Goal: Information Seeking & Learning: Learn about a topic

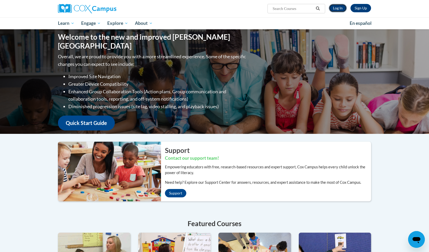
click at [341, 8] on link "Log In" at bounding box center [338, 8] width 18 height 8
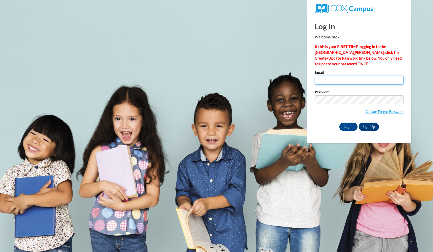
click at [347, 81] on input "Email" at bounding box center [359, 80] width 89 height 9
type input "popekayla998@gmail.com"
click at [349, 124] on input "Log In" at bounding box center [348, 126] width 18 height 8
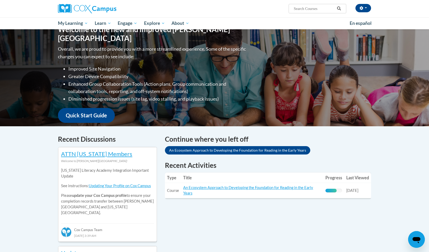
scroll to position [74, 0]
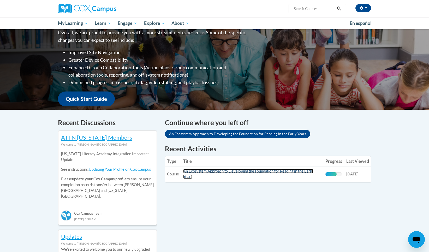
click at [273, 172] on link "An Ecosystem Approach to Developing the Foundation for Reading in the Early Yea…" at bounding box center [248, 174] width 130 height 10
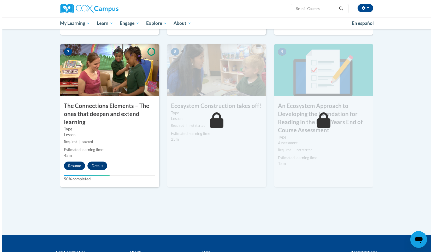
scroll to position [387, 0]
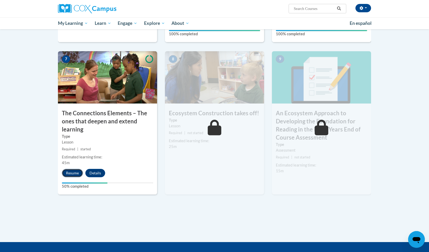
click at [75, 174] on button "Resume" at bounding box center [72, 173] width 21 height 8
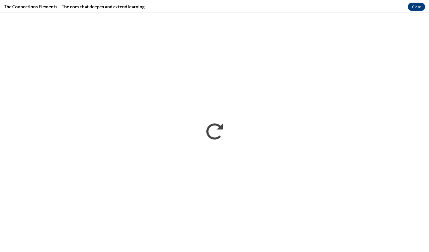
scroll to position [0, 0]
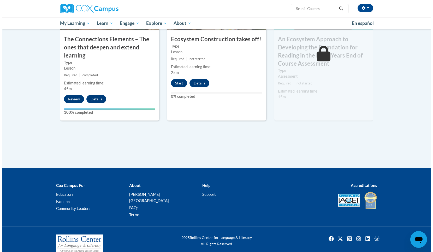
scroll to position [463, 0]
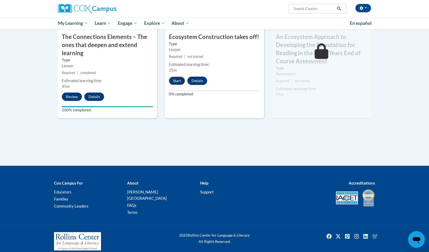
click at [181, 80] on button "Start" at bounding box center [177, 80] width 16 height 8
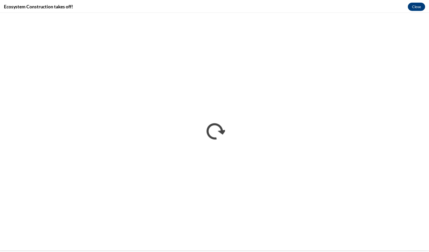
scroll to position [0, 0]
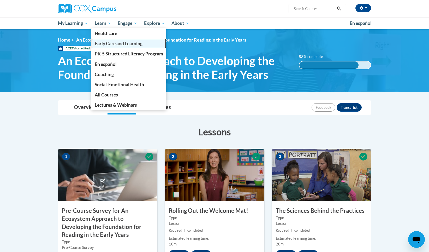
click at [121, 41] on span "Early Care and Learning" at bounding box center [119, 43] width 48 height 5
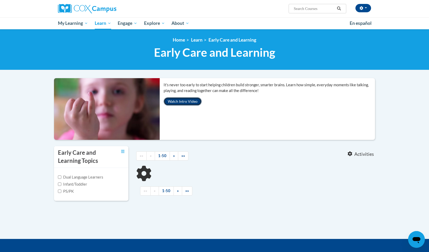
click at [191, 101] on button "Watch Intro Video" at bounding box center [183, 101] width 38 height 8
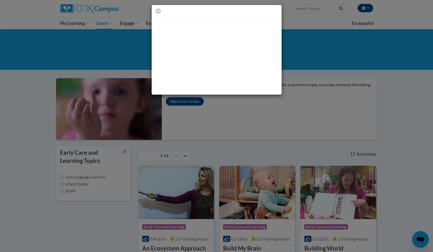
click at [305, 85] on div at bounding box center [216, 49] width 433 height 99
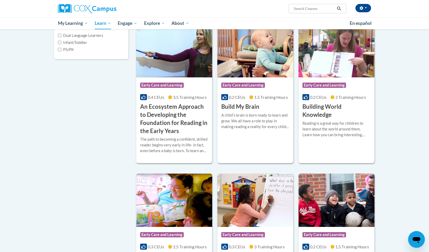
scroll to position [142, 0]
click at [164, 132] on h3 "An Ecosystem Approach to Developing the Foundation for Reading in the Early Yea…" at bounding box center [174, 118] width 68 height 32
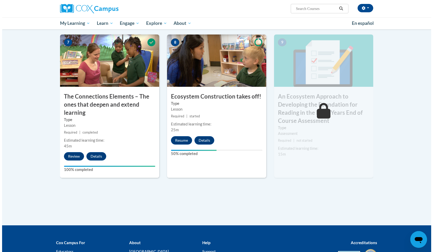
scroll to position [401, 0]
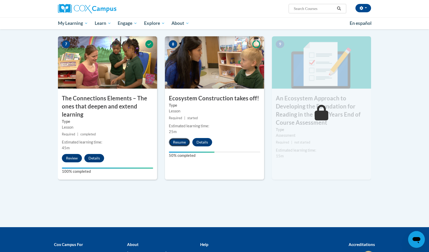
click at [177, 141] on button "Resume" at bounding box center [179, 142] width 21 height 8
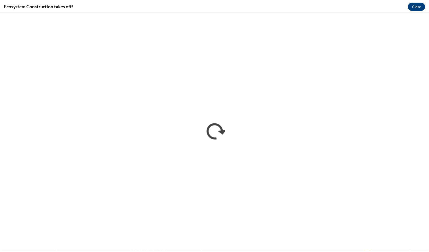
scroll to position [0, 0]
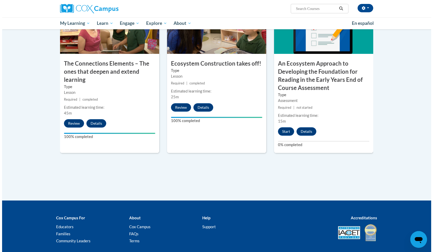
scroll to position [415, 0]
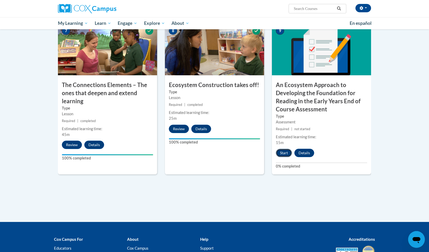
click at [284, 151] on button "Start" at bounding box center [284, 152] width 16 height 8
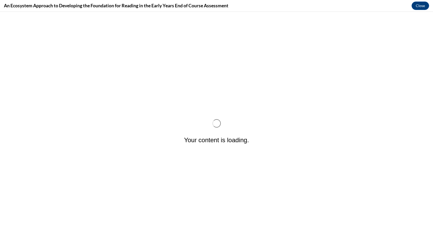
scroll to position [0, 0]
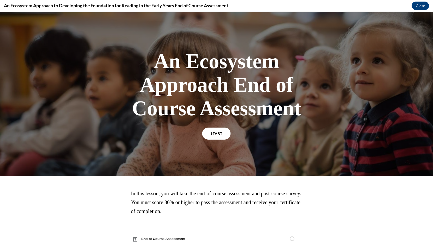
click at [213, 133] on span "START" at bounding box center [216, 134] width 12 height 4
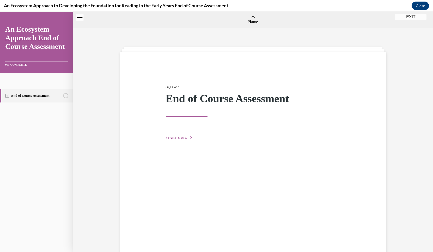
scroll to position [16, 0]
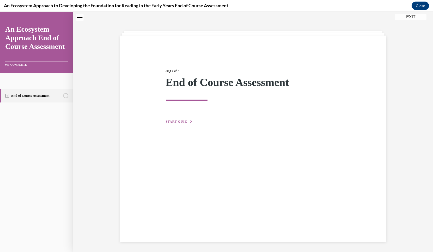
click at [190, 120] on icon "button" at bounding box center [191, 121] width 3 height 3
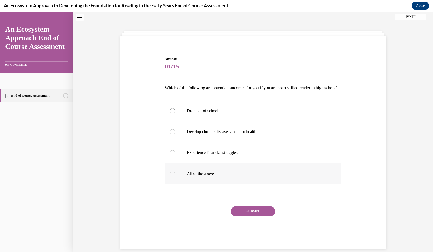
click at [206, 176] on p "All of the above" at bounding box center [257, 173] width 141 height 5
click at [175, 176] on input "All of the above" at bounding box center [172, 173] width 5 height 5
radio input "true"
click at [252, 216] on button "SUBMIT" at bounding box center [253, 211] width 44 height 10
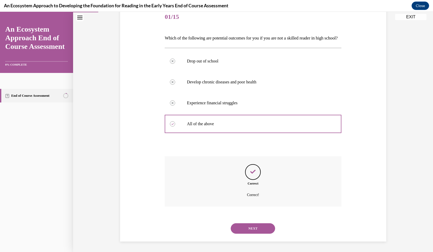
scroll to position [75, 0]
click at [257, 226] on button "NEXT" at bounding box center [253, 228] width 44 height 10
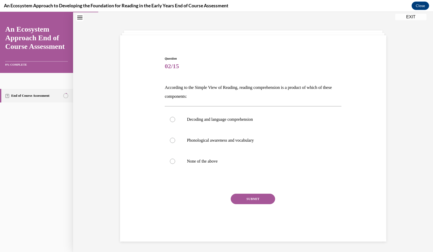
scroll to position [16, 0]
click at [239, 144] on label "Phonological awareness and vocabulary" at bounding box center [253, 140] width 177 height 21
click at [175, 143] on input "Phonological awareness and vocabulary" at bounding box center [172, 140] width 5 height 5
radio input "true"
click at [251, 197] on button "SUBMIT" at bounding box center [253, 198] width 44 height 10
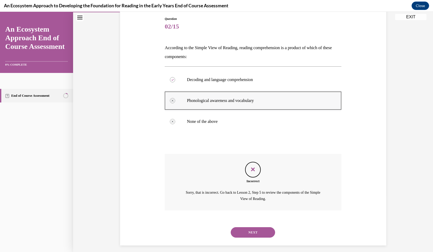
scroll to position [60, 0]
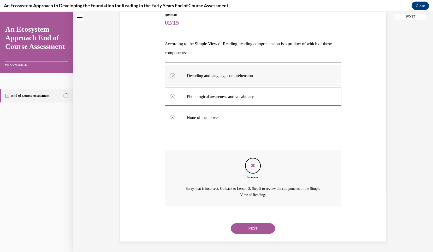
click at [183, 77] on label "Decoding and language comprehension" at bounding box center [253, 75] width 177 height 21
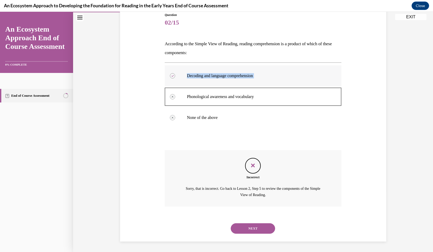
click at [183, 77] on label "Decoding and language comprehension" at bounding box center [253, 75] width 177 height 21
click at [248, 225] on button "NEXT" at bounding box center [253, 228] width 44 height 10
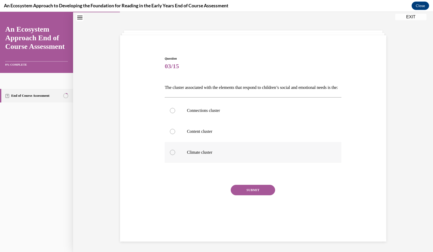
click at [210, 157] on label "Climate cluster" at bounding box center [253, 152] width 177 height 21
click at [175, 155] on input "Climate cluster" at bounding box center [172, 152] width 5 height 5
radio input "true"
click at [247, 195] on button "SUBMIT" at bounding box center [253, 190] width 44 height 10
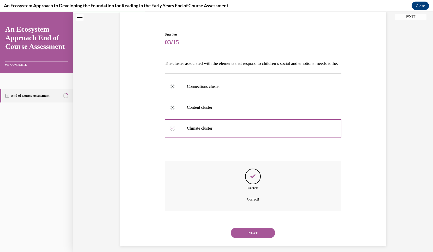
scroll to position [54, 0]
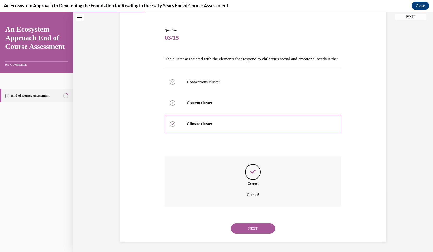
click at [253, 227] on button "NEXT" at bounding box center [253, 228] width 44 height 10
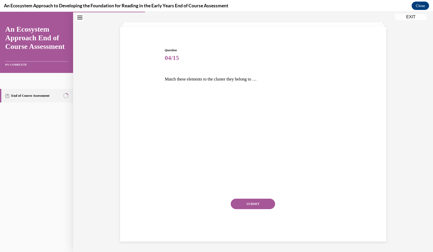
scroll to position [25, 0]
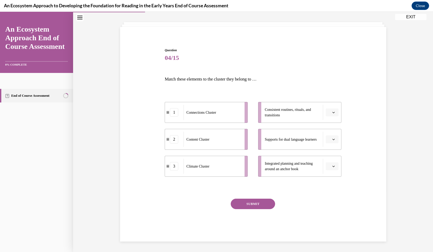
click at [334, 110] on button "button" at bounding box center [332, 112] width 13 height 8
click at [332, 156] on div "3" at bounding box center [329, 155] width 13 height 10
click at [334, 167] on button "button" at bounding box center [332, 166] width 13 height 8
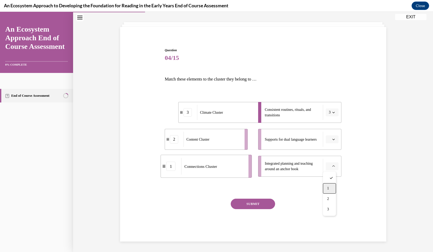
click at [330, 185] on div "1" at bounding box center [329, 188] width 13 height 10
click at [332, 166] on icon "button" at bounding box center [333, 166] width 3 height 3
click at [330, 201] on div "2" at bounding box center [328, 198] width 13 height 10
click at [330, 142] on button "button" at bounding box center [332, 139] width 13 height 8
click at [333, 158] on div "1" at bounding box center [329, 161] width 13 height 10
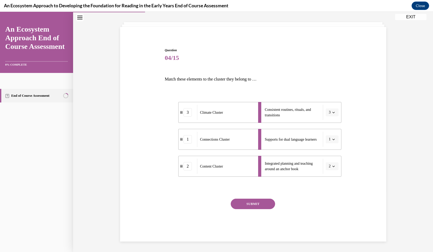
click at [259, 204] on button "SUBMIT" at bounding box center [253, 203] width 44 height 10
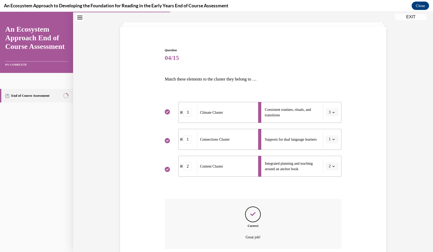
scroll to position [67, 0]
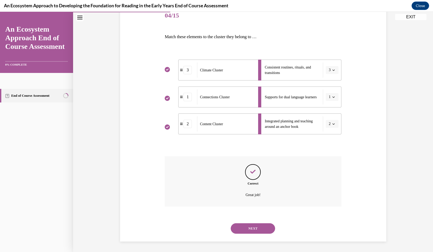
click at [254, 226] on button "NEXT" at bounding box center [253, 228] width 44 height 10
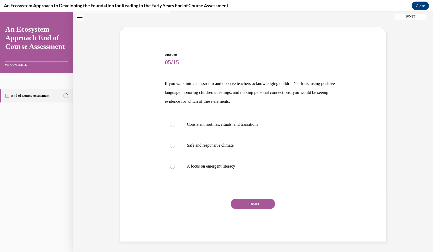
scroll to position [20, 0]
click at [241, 146] on p "Safe and responsive climate" at bounding box center [257, 144] width 141 height 5
click at [175, 146] on input "Safe and responsive climate" at bounding box center [172, 144] width 5 height 5
radio input "true"
click at [251, 203] on button "SUBMIT" at bounding box center [253, 203] width 44 height 10
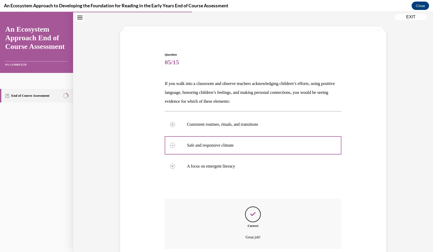
scroll to position [63, 0]
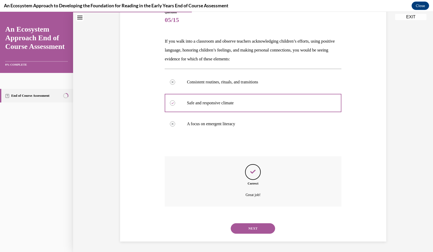
click at [253, 228] on button "NEXT" at bounding box center [253, 228] width 44 height 10
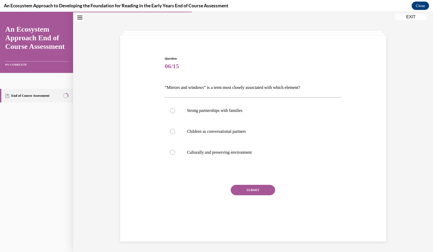
scroll to position [16, 0]
click at [234, 138] on label "Children as conversational partners" at bounding box center [253, 131] width 177 height 21
click at [175, 134] on input "Children as conversational partners" at bounding box center [172, 131] width 5 height 5
radio input "true"
click at [256, 190] on button "SUBMIT" at bounding box center [253, 190] width 44 height 10
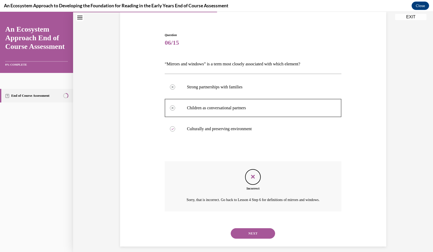
scroll to position [51, 0]
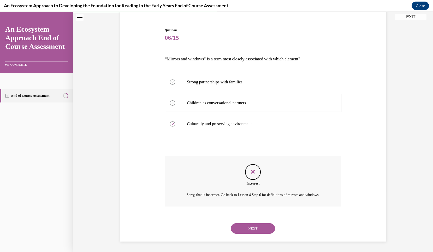
click at [253, 226] on button "NEXT" at bounding box center [253, 228] width 44 height 10
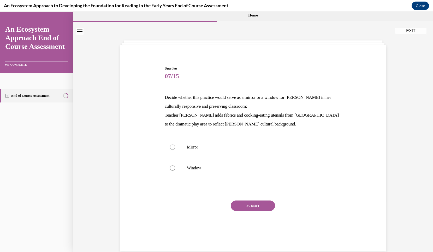
scroll to position [16, 0]
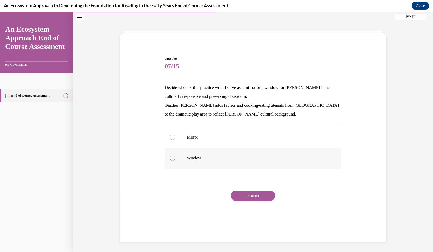
click at [204, 157] on p "Window" at bounding box center [257, 157] width 141 height 5
click at [175, 157] on input "Window" at bounding box center [172, 157] width 5 height 5
radio input "true"
click at [248, 197] on button "SUBMIT" at bounding box center [253, 195] width 44 height 10
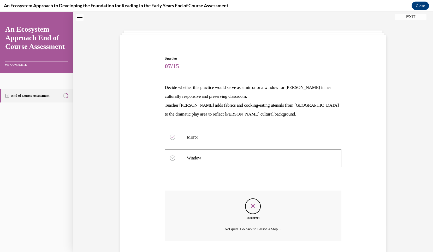
scroll to position [51, 0]
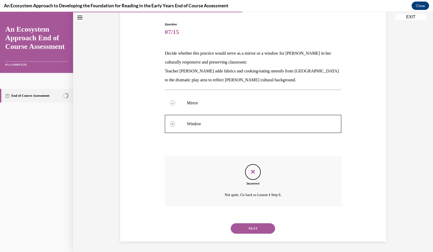
click at [251, 227] on button "NEXT" at bounding box center [253, 228] width 44 height 10
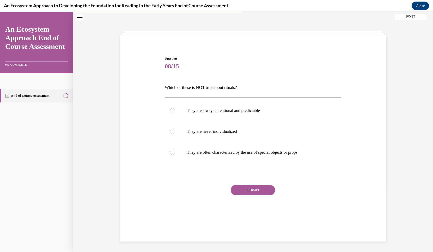
scroll to position [16, 0]
click at [239, 132] on p "They are never individualized" at bounding box center [257, 131] width 141 height 5
click at [175, 132] on input "They are never individualized" at bounding box center [172, 131] width 5 height 5
radio input "true"
click at [258, 191] on button "SUBMIT" at bounding box center [253, 190] width 44 height 10
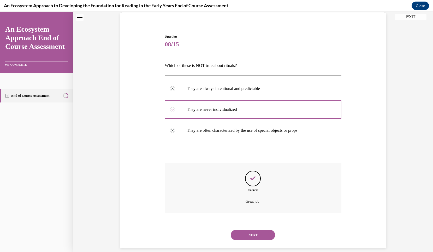
scroll to position [45, 0]
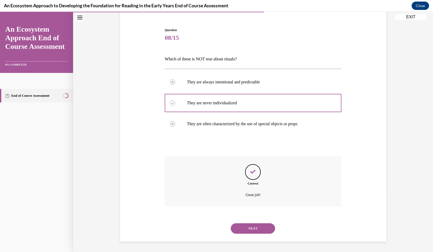
click at [261, 228] on button "NEXT" at bounding box center [253, 228] width 44 height 10
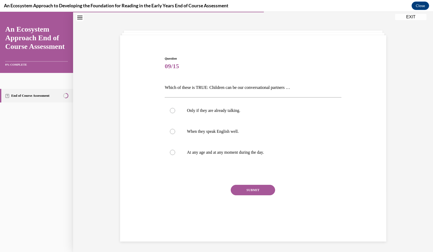
scroll to position [16, 0]
click at [262, 152] on p "At any age and at any moment during the day." at bounding box center [257, 152] width 141 height 5
click at [175, 152] on input "At any age and at any moment during the day." at bounding box center [172, 152] width 5 height 5
radio input "true"
click at [254, 189] on button "SUBMIT" at bounding box center [253, 190] width 44 height 10
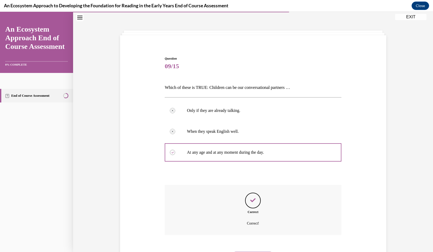
scroll to position [45, 0]
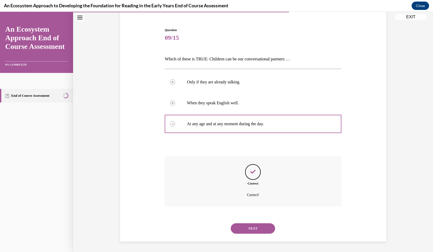
click at [252, 227] on button "NEXT" at bounding box center [253, 228] width 44 height 10
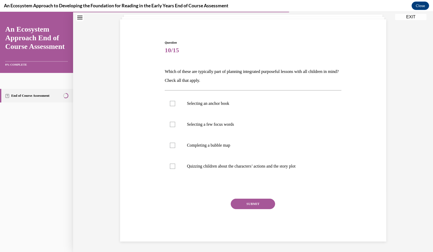
scroll to position [32, 0]
click at [170, 103] on div at bounding box center [172, 103] width 5 height 5
click at [170, 103] on input "Selecting an anchor book" at bounding box center [172, 103] width 5 height 5
checkbox input "true"
click at [171, 146] on div at bounding box center [172, 144] width 5 height 5
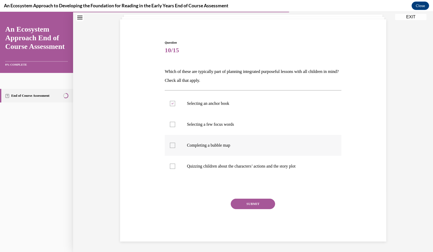
click at [171, 146] on input "Completing a bubble map" at bounding box center [172, 144] width 5 height 5
checkbox input "true"
click at [172, 124] on div at bounding box center [172, 124] width 5 height 5
click at [172, 124] on input "Selecting a few focus words" at bounding box center [172, 124] width 5 height 5
click at [171, 123] on icon at bounding box center [172, 124] width 2 height 2
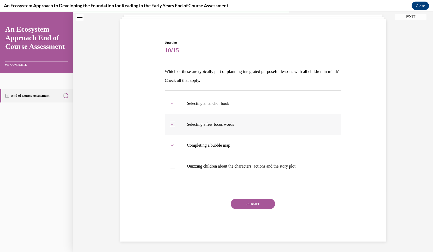
click at [170, 123] on input "Selecting a few focus words" at bounding box center [172, 124] width 5 height 5
checkbox input "false"
click at [252, 205] on button "SUBMIT" at bounding box center [253, 203] width 44 height 10
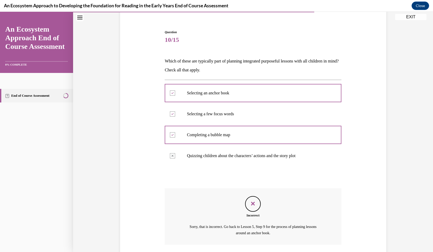
scroll to position [61, 0]
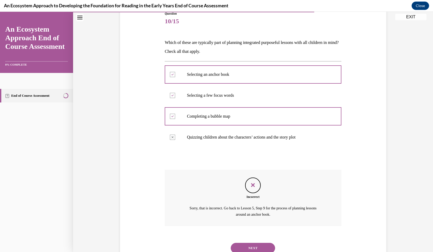
click at [253, 245] on button "NEXT" at bounding box center [253, 247] width 44 height 10
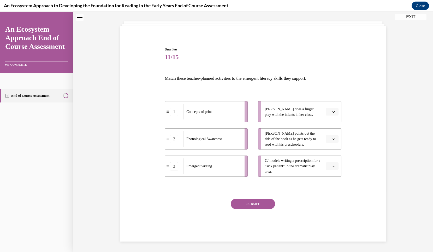
click at [329, 140] on span "Please select an option" at bounding box center [330, 138] width 2 height 5
click at [331, 162] on div "1" at bounding box center [329, 161] width 13 height 10
click at [332, 139] on icon "button" at bounding box center [333, 139] width 3 height 3
click at [329, 169] on div "2" at bounding box center [328, 171] width 13 height 10
click at [334, 165] on button "button" at bounding box center [332, 166] width 13 height 8
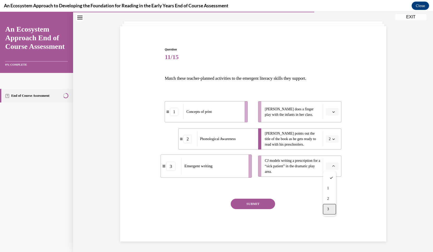
click at [331, 211] on div "3" at bounding box center [329, 209] width 13 height 10
click at [329, 111] on span "Please select an option" at bounding box center [330, 111] width 2 height 5
click at [331, 131] on div "1" at bounding box center [329, 133] width 13 height 10
click at [333, 139] on icon "button" at bounding box center [333, 139] width 3 height 3
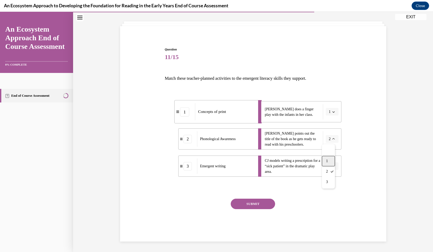
click at [331, 157] on div "1" at bounding box center [328, 161] width 13 height 10
click at [332, 112] on span "button" at bounding box center [334, 112] width 4 height 4
click at [331, 140] on div "2" at bounding box center [329, 144] width 13 height 10
click at [255, 202] on button "SUBMIT" at bounding box center [253, 203] width 44 height 10
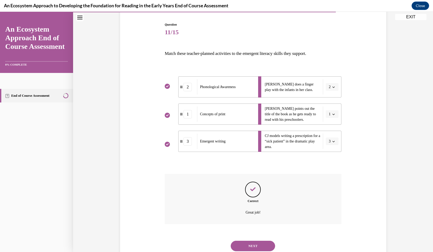
scroll to position [68, 0]
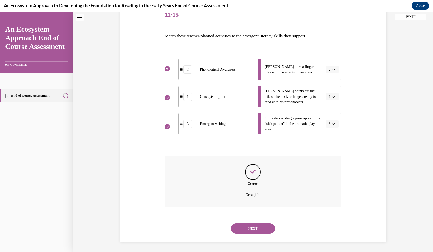
click at [256, 227] on button "NEXT" at bounding box center [253, 228] width 44 height 10
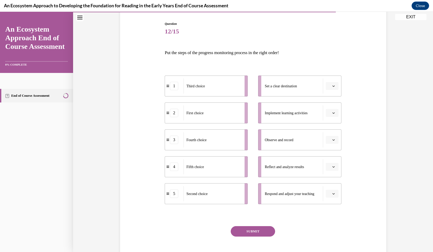
scroll to position [54, 0]
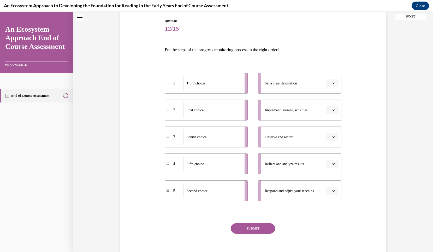
click at [334, 138] on button "button" at bounding box center [332, 137] width 13 height 8
click at [331, 157] on div "1" at bounding box center [329, 159] width 13 height 10
click at [332, 191] on span "button" at bounding box center [334, 191] width 4 height 4
click at [329, 177] on span "5" at bounding box center [328, 179] width 2 height 4
click at [332, 162] on button "button" at bounding box center [332, 164] width 13 height 8
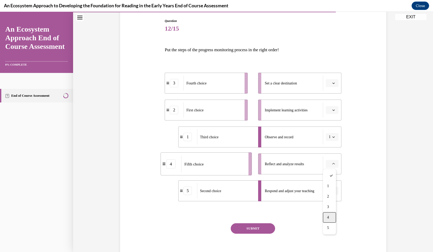
click at [328, 215] on div "4" at bounding box center [329, 217] width 13 height 10
click at [329, 111] on span "Please select an option" at bounding box center [330, 109] width 2 height 5
click at [331, 129] on div "1" at bounding box center [329, 132] width 13 height 10
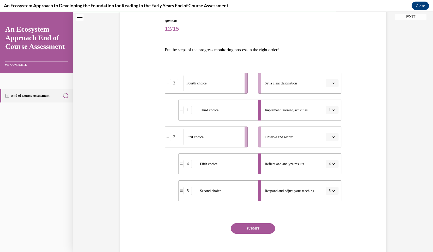
click at [332, 135] on button "button" at bounding box center [332, 137] width 13 height 8
click at [329, 168] on span "2" at bounding box center [328, 169] width 2 height 4
click at [329, 82] on span "Please select an option" at bounding box center [330, 82] width 2 height 5
click at [331, 123] on div "3" at bounding box center [329, 126] width 13 height 10
click at [254, 229] on button "SUBMIT" at bounding box center [253, 228] width 44 height 10
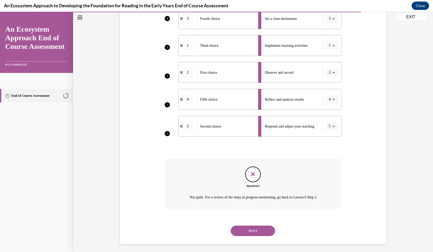
scroll to position [121, 0]
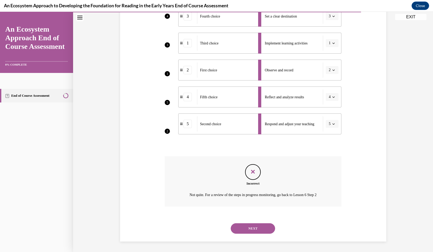
click at [245, 227] on button "NEXT" at bounding box center [253, 228] width 44 height 10
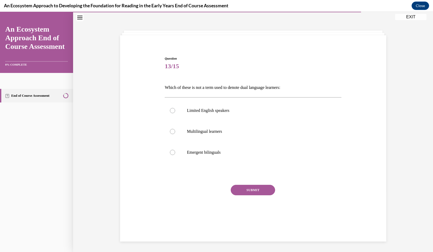
scroll to position [16, 0]
click at [231, 115] on label "Limited English speakers" at bounding box center [253, 110] width 177 height 21
click at [175, 113] on input "Limited English speakers" at bounding box center [172, 110] width 5 height 5
radio input "true"
click at [254, 189] on button "SUBMIT" at bounding box center [253, 190] width 44 height 10
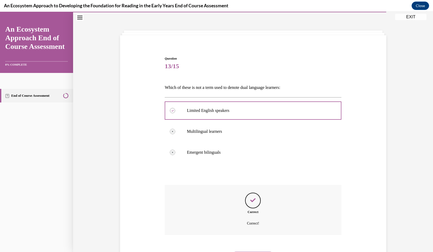
scroll to position [45, 0]
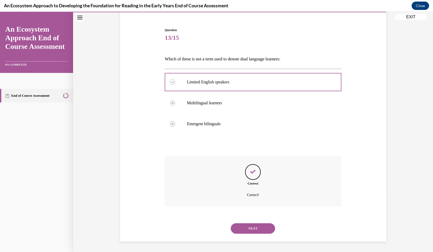
click at [255, 228] on button "NEXT" at bounding box center [253, 228] width 44 height 10
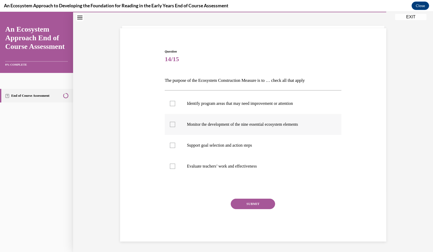
click at [171, 126] on div at bounding box center [172, 124] width 5 height 5
click at [171, 126] on input "Monitor the development of the nine essential ecosystem elements" at bounding box center [172, 124] width 5 height 5
checkbox input "true"
click at [170, 105] on div at bounding box center [172, 103] width 5 height 5
click at [170, 105] on input "Identify program areas that may need improvement or attention" at bounding box center [172, 103] width 5 height 5
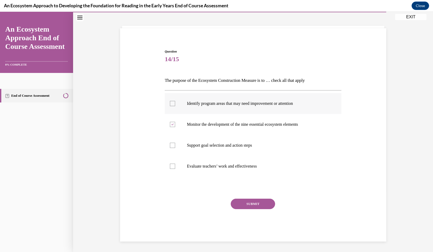
checkbox input "true"
click at [170, 146] on div at bounding box center [172, 144] width 5 height 5
click at [170, 146] on input "Support goal selection and action steps" at bounding box center [172, 144] width 5 height 5
checkbox input "true"
click at [250, 204] on button "SUBMIT" at bounding box center [253, 203] width 44 height 10
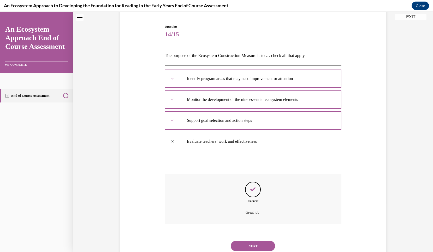
scroll to position [66, 0]
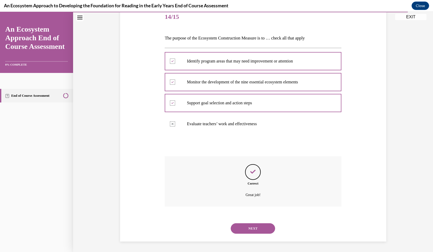
click at [261, 230] on button "NEXT" at bounding box center [253, 228] width 44 height 10
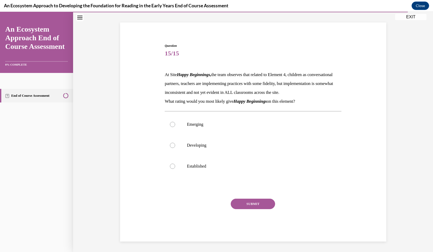
scroll to position [38, 0]
click at [219, 142] on label "Developing" at bounding box center [253, 145] width 177 height 21
click at [175, 142] on input "Developing" at bounding box center [172, 144] width 5 height 5
radio input "true"
click at [249, 201] on button "SUBMIT" at bounding box center [253, 203] width 44 height 10
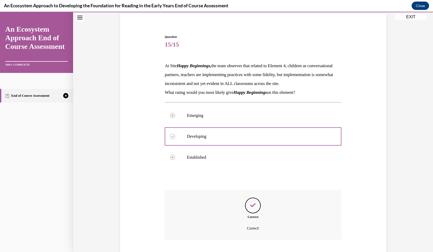
scroll to position [80, 0]
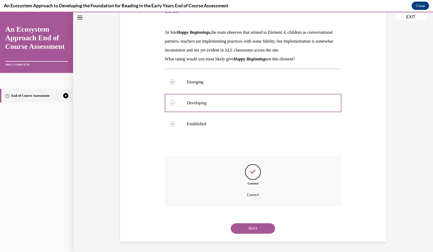
click at [253, 230] on button "NEXT" at bounding box center [253, 228] width 44 height 10
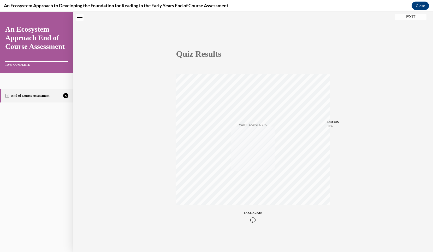
click at [251, 218] on icon "button" at bounding box center [253, 220] width 19 height 6
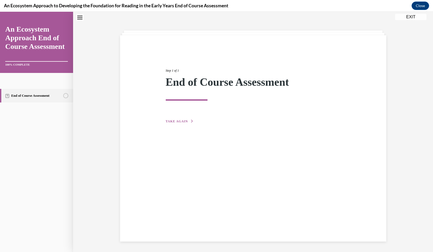
scroll to position [16, 0]
click at [184, 120] on span "TAKE AGAIN" at bounding box center [177, 121] width 22 height 4
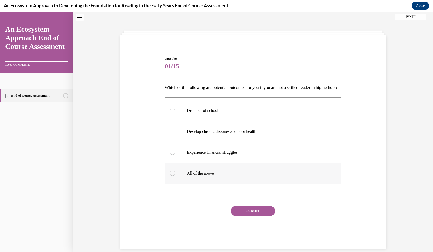
click at [206, 183] on label "All of the above" at bounding box center [253, 173] width 177 height 21
click at [175, 176] on input "All of the above" at bounding box center [172, 172] width 5 height 5
radio input "true"
click at [253, 216] on button "SUBMIT" at bounding box center [253, 210] width 44 height 10
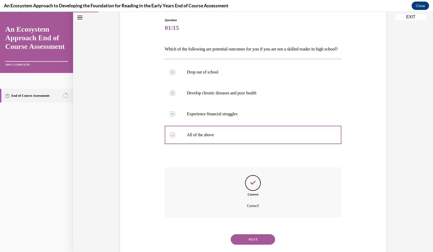
scroll to position [75, 0]
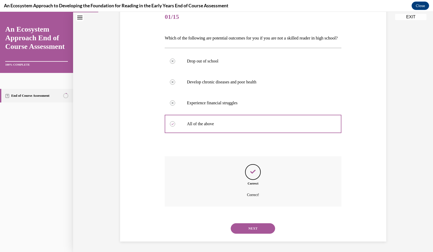
click at [259, 228] on button "NEXT" at bounding box center [253, 228] width 44 height 10
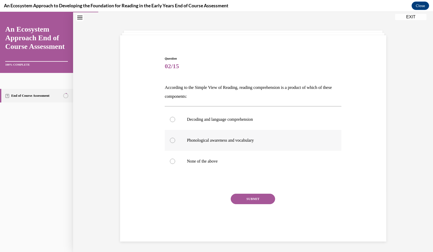
click at [252, 134] on label "Phonological awareness and vocabulary" at bounding box center [253, 140] width 177 height 21
click at [175, 138] on input "Phonological awareness and vocabulary" at bounding box center [172, 140] width 5 height 5
radio input "true"
click at [244, 118] on p "Decoding and language comprehension" at bounding box center [257, 119] width 141 height 5
click at [175, 118] on input "Decoding and language comprehension" at bounding box center [172, 119] width 5 height 5
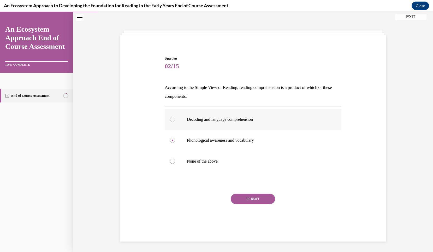
radio input "true"
click at [260, 197] on button "SUBMIT" at bounding box center [253, 198] width 44 height 10
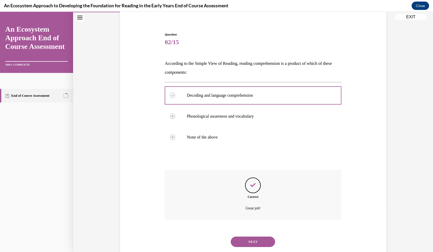
scroll to position [54, 0]
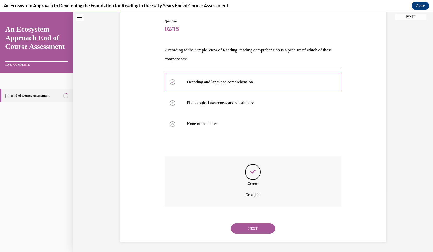
click at [257, 227] on button "NEXT" at bounding box center [253, 228] width 44 height 10
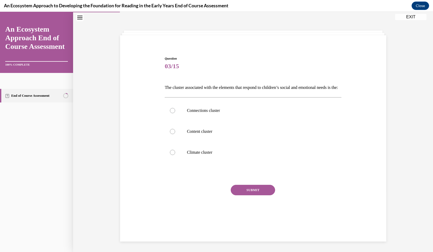
scroll to position [16, 0]
click at [225, 113] on p "Connections cluster" at bounding box center [257, 110] width 141 height 5
click at [175, 113] on input "Connections cluster" at bounding box center [172, 110] width 5 height 5
radio input "true"
click at [257, 195] on button "SUBMIT" at bounding box center [253, 190] width 44 height 10
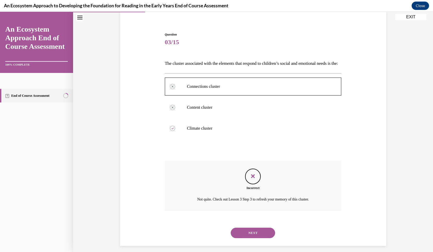
scroll to position [54, 0]
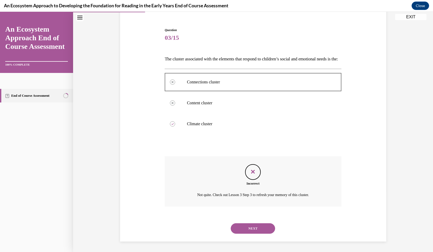
click at [257, 227] on button "NEXT" at bounding box center [253, 228] width 44 height 10
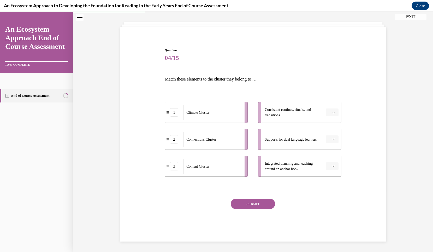
click at [326, 140] on button "button" at bounding box center [332, 139] width 13 height 8
click at [330, 181] on div "3" at bounding box center [329, 182] width 13 height 10
click at [332, 166] on icon "button" at bounding box center [333, 165] width 2 height 1
click at [333, 209] on div "3" at bounding box center [329, 209] width 13 height 10
click at [329, 141] on span "Please select an option" at bounding box center [330, 138] width 2 height 5
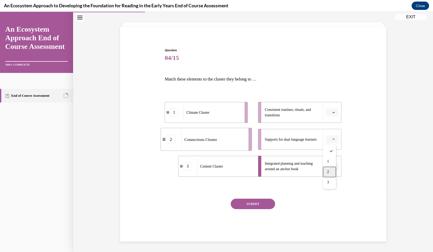
click at [331, 168] on div "2" at bounding box center [329, 172] width 13 height 10
click at [330, 115] on button "button" at bounding box center [332, 112] width 13 height 8
click at [330, 130] on div "1" at bounding box center [329, 134] width 13 height 10
click at [264, 204] on button "SUBMIT" at bounding box center [253, 203] width 44 height 10
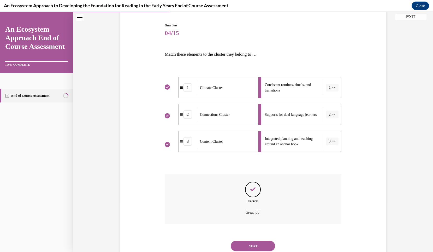
scroll to position [67, 0]
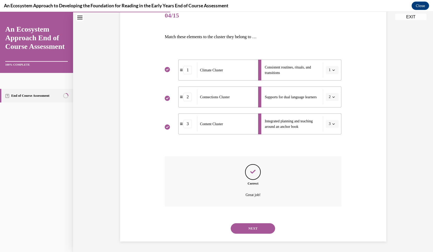
click at [262, 226] on button "NEXT" at bounding box center [253, 228] width 44 height 10
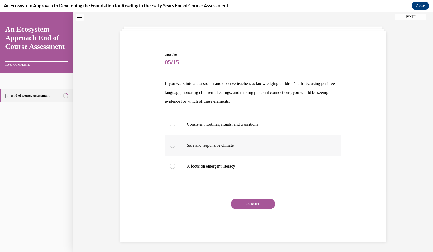
click at [231, 151] on label "Safe and responsive climate" at bounding box center [253, 145] width 177 height 21
click at [175, 148] on input "Safe and responsive climate" at bounding box center [172, 144] width 5 height 5
radio input "true"
click at [252, 203] on button "SUBMIT" at bounding box center [253, 203] width 44 height 10
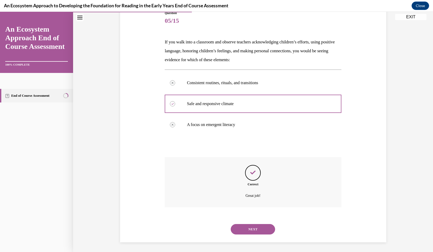
scroll to position [63, 0]
click at [252, 227] on button "NEXT" at bounding box center [253, 228] width 44 height 10
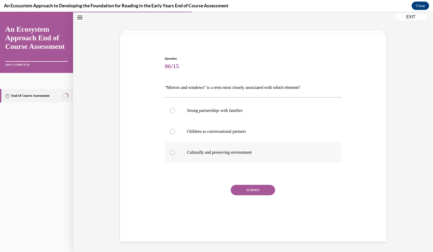
click at [254, 151] on p "Culturally and preserving environment" at bounding box center [257, 152] width 141 height 5
click at [175, 151] on input "Culturally and preserving environment" at bounding box center [172, 152] width 5 height 5
radio input "true"
click at [254, 187] on button "SUBMIT" at bounding box center [253, 190] width 44 height 10
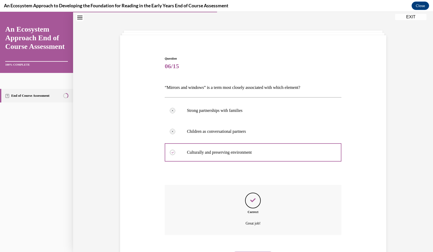
scroll to position [45, 0]
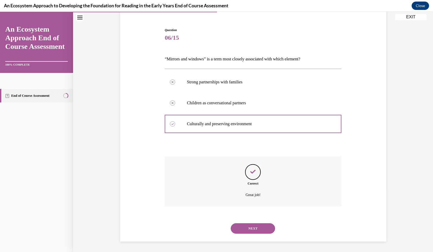
click at [256, 227] on button "NEXT" at bounding box center [253, 228] width 44 height 10
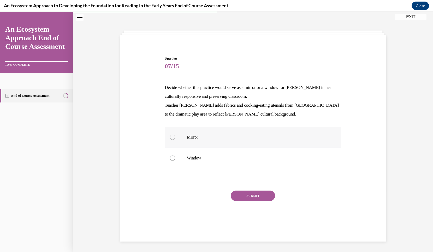
click at [236, 142] on label "Mirror" at bounding box center [253, 137] width 177 height 21
click at [175, 140] on input "Mirror" at bounding box center [172, 136] width 5 height 5
radio input "true"
click at [250, 195] on button "SUBMIT" at bounding box center [253, 195] width 44 height 10
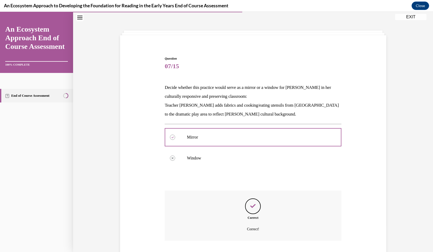
scroll to position [51, 0]
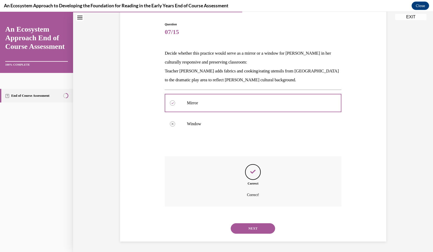
click at [249, 225] on button "NEXT" at bounding box center [253, 228] width 44 height 10
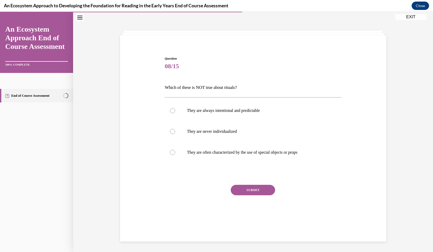
scroll to position [16, 0]
click at [238, 135] on label "They are never individualized" at bounding box center [253, 131] width 177 height 21
click at [175, 134] on input "They are never individualized" at bounding box center [172, 131] width 5 height 5
radio input "true"
click at [247, 186] on button "SUBMIT" at bounding box center [253, 190] width 44 height 10
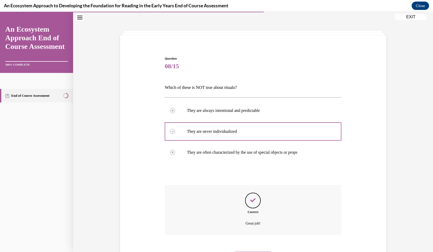
scroll to position [45, 0]
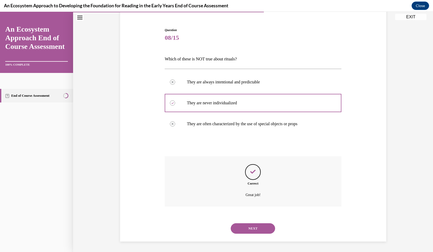
click at [253, 225] on button "NEXT" at bounding box center [253, 228] width 44 height 10
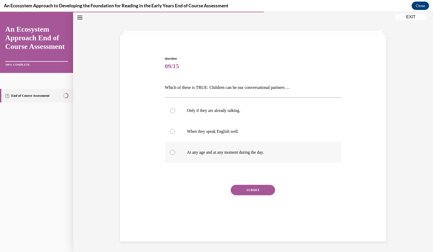
click at [245, 151] on p "At any age and at any moment during the day." at bounding box center [257, 152] width 141 height 5
click at [175, 151] on input "At any age and at any moment during the day." at bounding box center [172, 152] width 5 height 5
radio input "true"
click at [251, 189] on button "SUBMIT" at bounding box center [253, 190] width 44 height 10
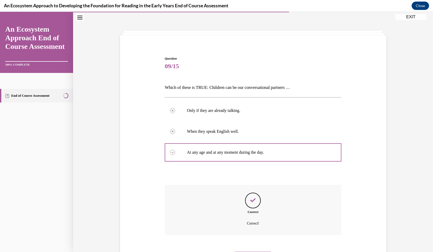
scroll to position [45, 0]
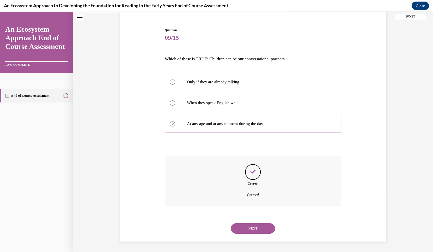
click at [258, 225] on button "NEXT" at bounding box center [253, 228] width 44 height 10
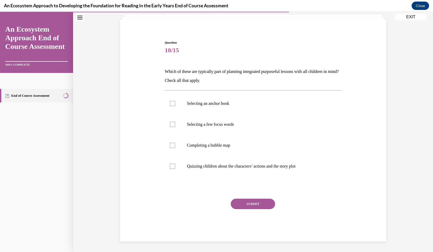
scroll to position [32, 0]
click at [207, 108] on label "Selecting an anchor book" at bounding box center [253, 103] width 177 height 21
click at [175, 106] on input "Selecting an anchor book" at bounding box center [172, 103] width 5 height 5
checkbox input "true"
click at [213, 127] on label "Selecting a few focus words" at bounding box center [253, 124] width 177 height 21
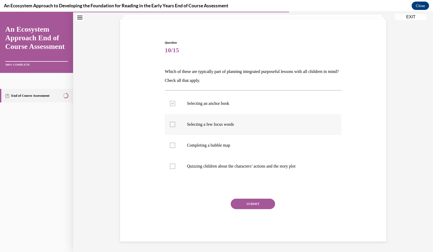
click at [175, 127] on input "Selecting a few focus words" at bounding box center [172, 124] width 5 height 5
checkbox input "true"
click at [213, 148] on label "Completing a bubble map" at bounding box center [253, 145] width 177 height 21
click at [175, 148] on input "Completing a bubble map" at bounding box center [172, 144] width 5 height 5
checkbox input "true"
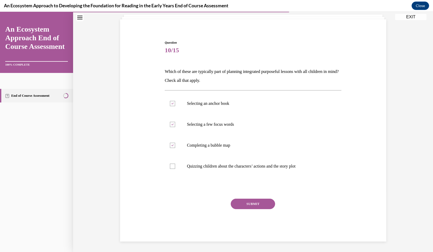
click at [255, 203] on button "SUBMIT" at bounding box center [253, 203] width 44 height 10
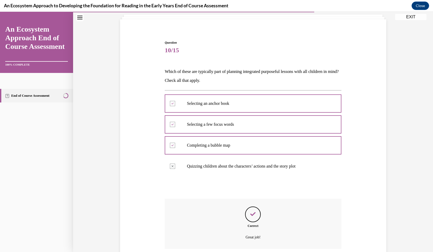
scroll to position [75, 0]
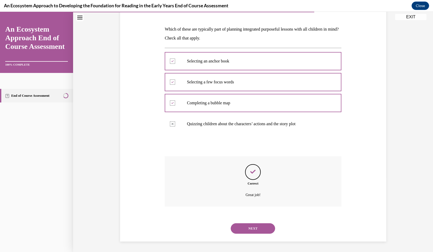
click at [254, 226] on button "NEXT" at bounding box center [253, 228] width 44 height 10
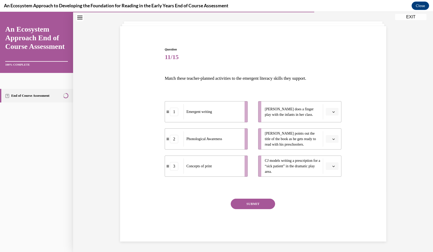
click at [332, 115] on button "button" at bounding box center [332, 112] width 13 height 8
click at [333, 141] on div "2" at bounding box center [329, 144] width 13 height 10
click at [334, 140] on button "button" at bounding box center [332, 139] width 13 height 8
click at [328, 184] on span "3" at bounding box center [328, 182] width 2 height 4
click at [334, 167] on button "button" at bounding box center [332, 166] width 13 height 8
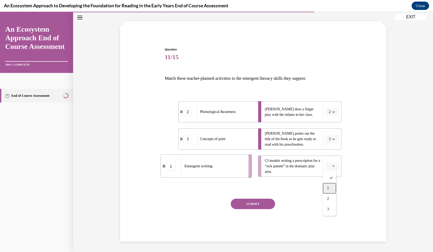
click at [331, 185] on div "1" at bounding box center [329, 188] width 13 height 10
click at [258, 204] on button "SUBMIT" at bounding box center [253, 203] width 44 height 10
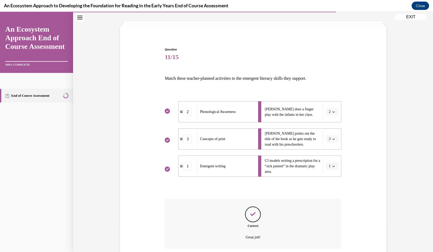
scroll to position [68, 0]
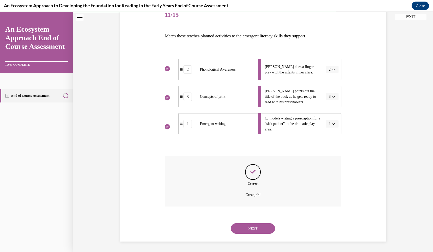
click at [258, 229] on button "NEXT" at bounding box center [253, 228] width 44 height 10
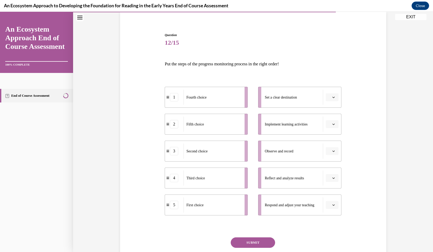
scroll to position [50, 0]
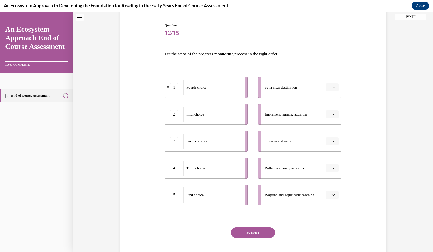
click at [332, 87] on icon "button" at bounding box center [333, 87] width 3 height 3
click at [332, 139] on div "4" at bounding box center [329, 140] width 13 height 10
click at [332, 86] on icon "button" at bounding box center [333, 87] width 3 height 3
click at [330, 119] on div "2" at bounding box center [328, 120] width 13 height 10
click at [332, 114] on icon "button" at bounding box center [333, 114] width 3 height 3
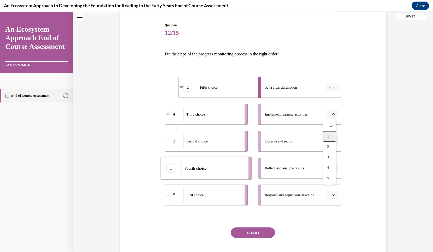
click at [332, 133] on div "1" at bounding box center [329, 136] width 13 height 10
click at [334, 142] on button "button" at bounding box center [332, 141] width 13 height 8
click at [330, 193] on div "4" at bounding box center [329, 194] width 13 height 10
click at [333, 169] on span "button" at bounding box center [334, 168] width 4 height 4
click at [332, 206] on div "3" at bounding box center [329, 211] width 13 height 10
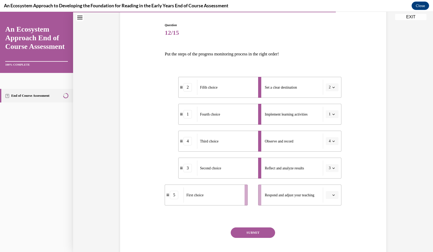
click at [332, 195] on icon "button" at bounding box center [333, 194] width 3 height 3
click at [330, 144] on div "1" at bounding box center [329, 141] width 13 height 10
click at [334, 193] on button "1" at bounding box center [332, 195] width 13 height 8
click at [332, 185] on div "5" at bounding box center [328, 183] width 13 height 10
click at [330, 116] on button "button" at bounding box center [332, 114] width 13 height 8
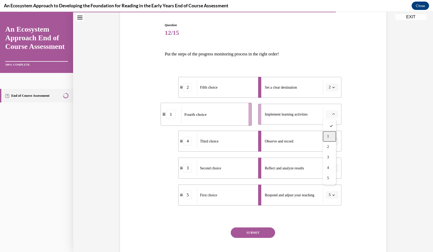
click at [330, 135] on div "1" at bounding box center [329, 136] width 13 height 10
click at [355, 135] on div "Question 12/15 Put the steps of the progress monitoring process in the right or…" at bounding box center [253, 138] width 269 height 263
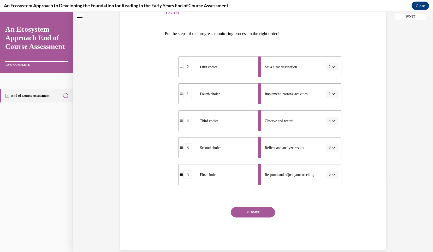
scroll to position [70, 0]
click at [261, 213] on button "SUBMIT" at bounding box center [253, 212] width 44 height 10
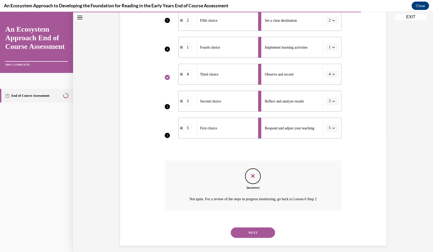
scroll to position [121, 0]
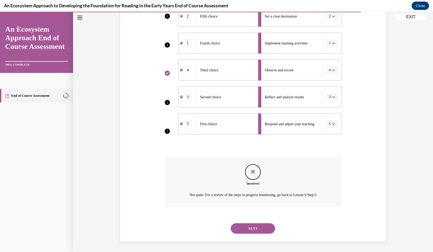
click at [255, 229] on button "NEXT" at bounding box center [253, 228] width 44 height 10
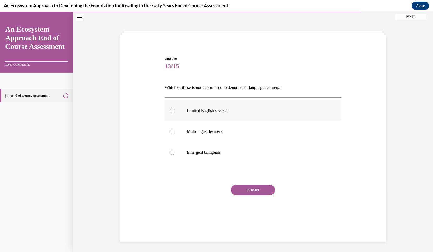
click at [226, 108] on p "Limited English speakers" at bounding box center [257, 110] width 141 height 5
click at [175, 108] on input "Limited English speakers" at bounding box center [172, 110] width 5 height 5
radio input "true"
click at [261, 189] on button "SUBMIT" at bounding box center [253, 190] width 44 height 10
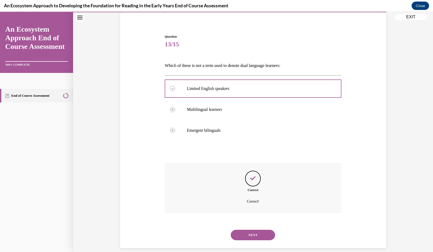
scroll to position [45, 0]
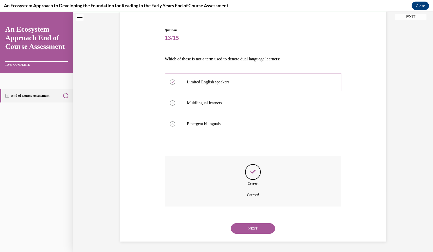
click at [260, 229] on button "NEXT" at bounding box center [253, 228] width 44 height 10
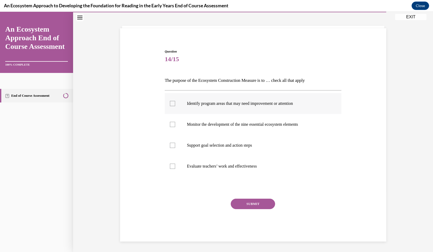
click at [248, 107] on label "Identify program areas that may need improvement or attention" at bounding box center [253, 103] width 177 height 21
click at [175, 106] on input "Identify program areas that may need improvement or attention" at bounding box center [172, 103] width 5 height 5
checkbox input "true"
click at [246, 122] on p "Monitor the development of the nine essential ecosystem elements" at bounding box center [257, 124] width 141 height 5
click at [175, 122] on input "Monitor the development of the nine essential ecosystem elements" at bounding box center [172, 124] width 5 height 5
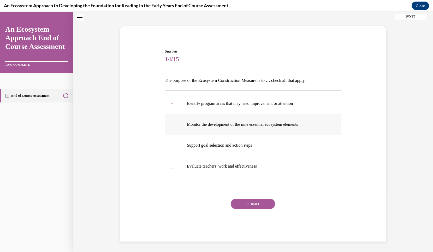
checkbox input "true"
click at [241, 139] on label "Support goal selection and action steps" at bounding box center [253, 145] width 177 height 21
click at [175, 142] on input "Support goal selection and action steps" at bounding box center [172, 144] width 5 height 5
checkbox input "true"
click at [250, 201] on button "SUBMIT" at bounding box center [253, 203] width 44 height 10
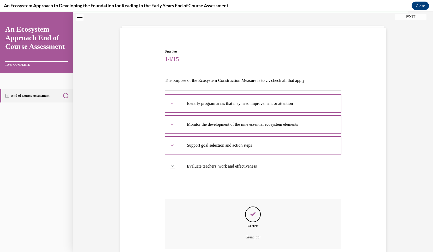
scroll to position [66, 0]
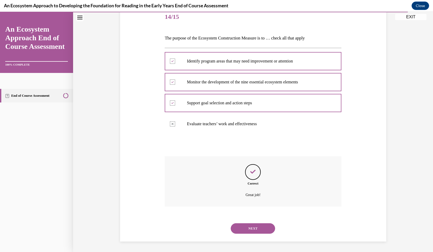
click at [257, 230] on button "NEXT" at bounding box center [253, 228] width 44 height 10
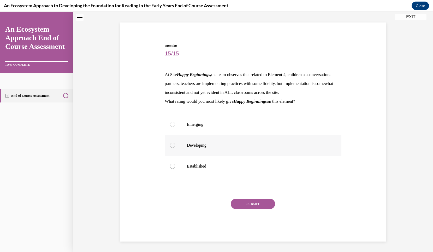
click at [236, 141] on label "Developing" at bounding box center [253, 145] width 177 height 21
click at [175, 142] on input "Developing" at bounding box center [172, 144] width 5 height 5
radio input "true"
click at [255, 204] on button "SUBMIT" at bounding box center [253, 203] width 44 height 10
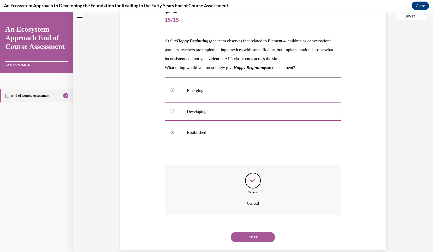
scroll to position [80, 0]
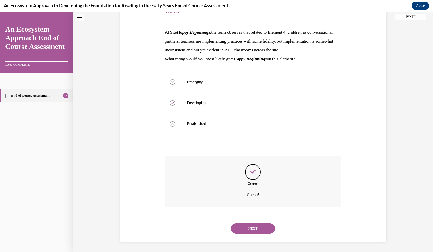
click at [255, 226] on button "NEXT" at bounding box center [253, 228] width 44 height 10
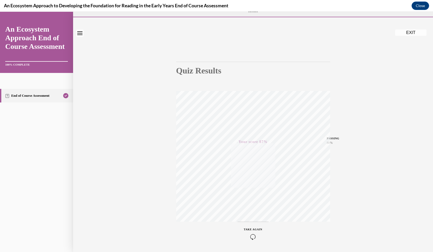
scroll to position [28, 0]
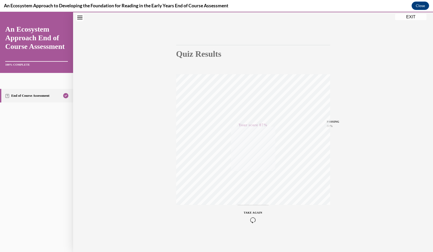
click at [418, 15] on button "EXIT" at bounding box center [410, 17] width 31 height 6
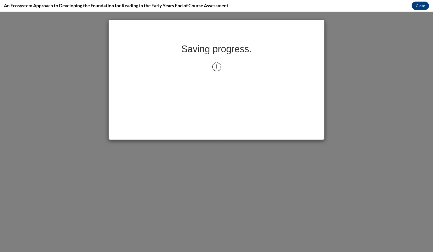
scroll to position [0, 0]
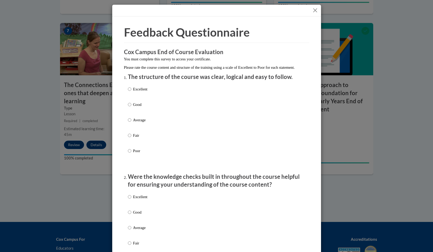
click at [138, 92] on p "Excellent" at bounding box center [140, 89] width 14 height 6
click at [131, 92] on input "Excellent" at bounding box center [129, 89] width 3 height 6
radio input "true"
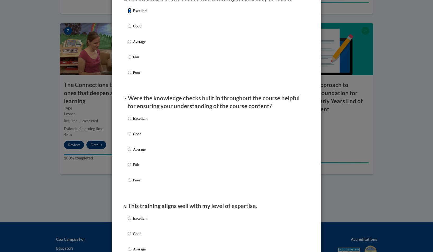
scroll to position [79, 0]
click at [147, 122] on div "Excellent Good Average Fair Poor" at bounding box center [216, 154] width 177 height 85
click at [142, 121] on p "Excellent" at bounding box center [140, 118] width 14 height 6
click at [131, 121] on input "Excellent" at bounding box center [129, 118] width 3 height 6
radio input "true"
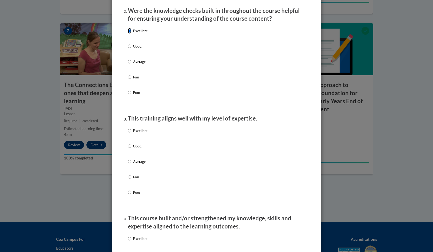
scroll to position [168, 0]
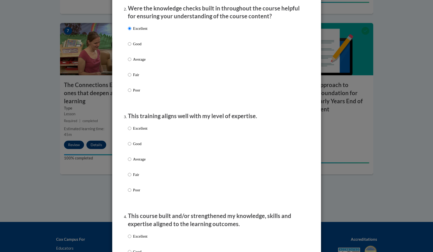
click at [146, 134] on div "Excellent Good Average Fair Poor" at bounding box center [216, 165] width 177 height 85
click at [142, 131] on p "Excellent" at bounding box center [140, 128] width 14 height 6
click at [131, 131] on input "Excellent" at bounding box center [129, 128] width 3 height 6
radio input "true"
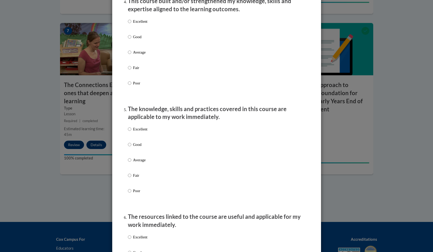
scroll to position [388, 0]
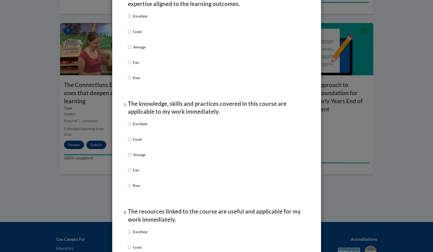
click at [145, 24] on label "Excellent" at bounding box center [138, 20] width 20 height 14
click at [131, 19] on input "Excellent" at bounding box center [129, 16] width 3 height 6
radio input "true"
click at [128, 127] on input "Excellent" at bounding box center [129, 124] width 3 height 6
radio input "true"
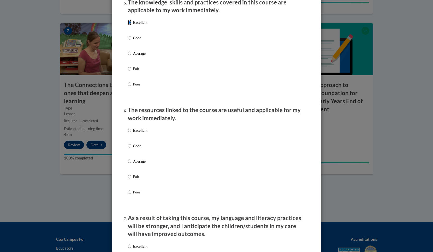
scroll to position [494, 0]
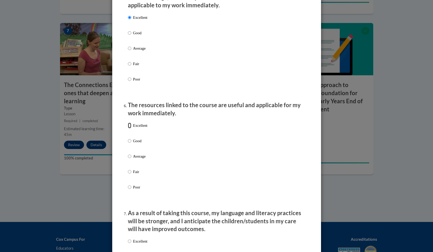
click at [128, 128] on input "Excellent" at bounding box center [129, 125] width 3 height 6
radio input "true"
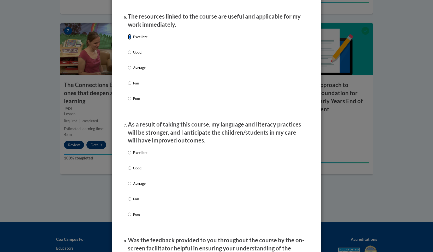
scroll to position [586, 0]
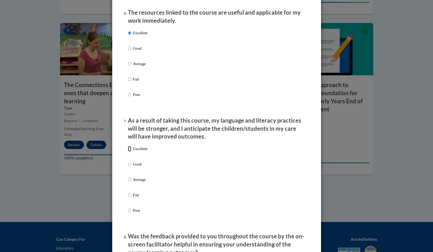
click at [128, 151] on input "Excellent" at bounding box center [129, 149] width 3 height 6
radio input "true"
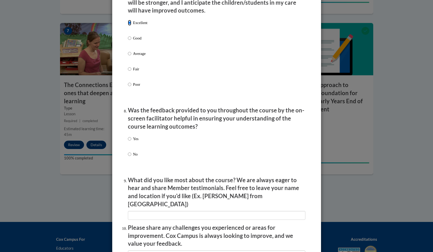
scroll to position [718, 0]
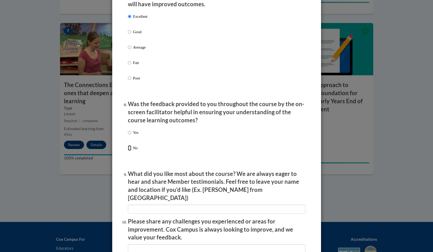
click at [128, 151] on input "No" at bounding box center [129, 148] width 3 height 6
radio input "true"
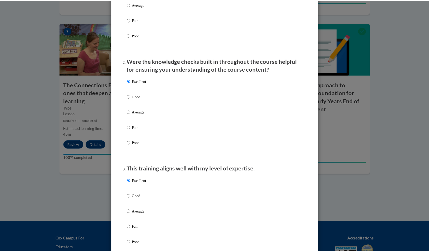
scroll to position [0, 0]
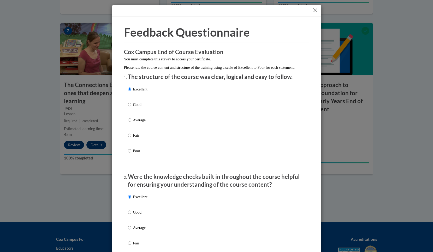
click at [313, 13] on button "Close" at bounding box center [315, 10] width 7 height 7
